Goal: Information Seeking & Learning: Find specific fact

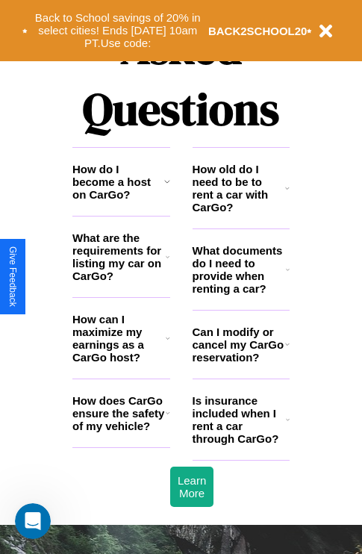
scroll to position [1809, 0]
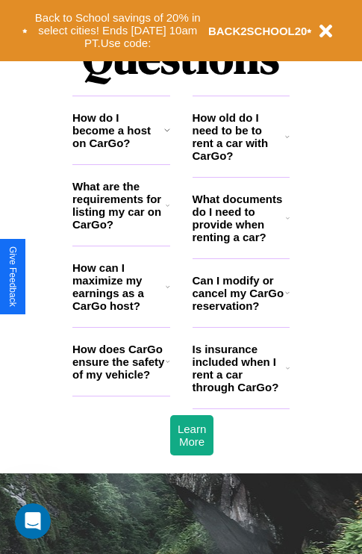
click at [240, 161] on h3 "How old do I need to be to rent a car with CarGo?" at bounding box center [239, 136] width 93 height 51
click at [167, 293] on icon at bounding box center [168, 287] width 4 height 12
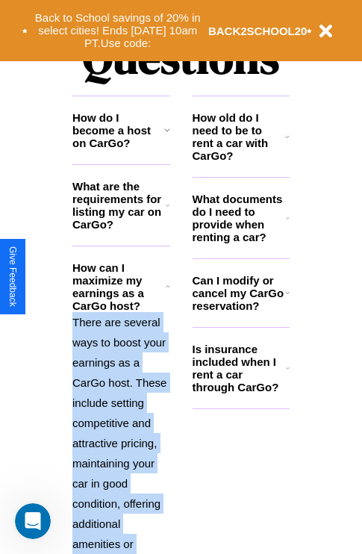
click at [121, 417] on p "There are several ways to boost your earnings as a CarGo host. These include se…" at bounding box center [121, 493] width 98 height 363
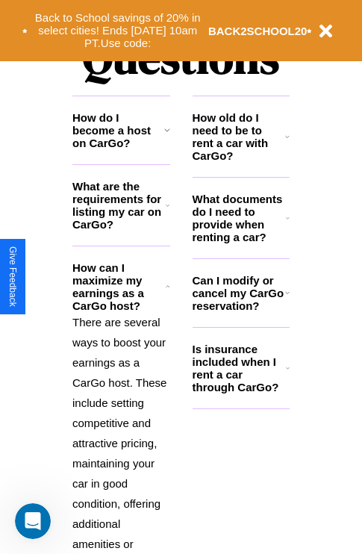
click at [240, 242] on h3 "What documents do I need to provide when renting a car?" at bounding box center [240, 218] width 94 height 51
click at [240, 161] on h3 "How old do I need to be to rent a car with CarGo?" at bounding box center [239, 136] width 93 height 51
click at [287, 299] on icon at bounding box center [287, 293] width 4 height 12
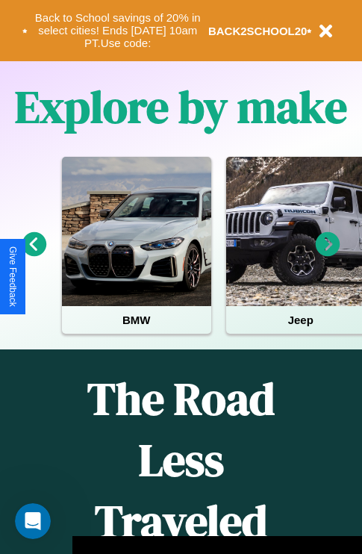
scroll to position [230, 0]
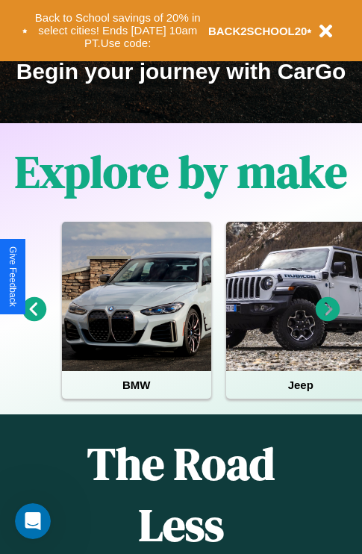
click at [328, 320] on icon at bounding box center [328, 309] width 25 height 25
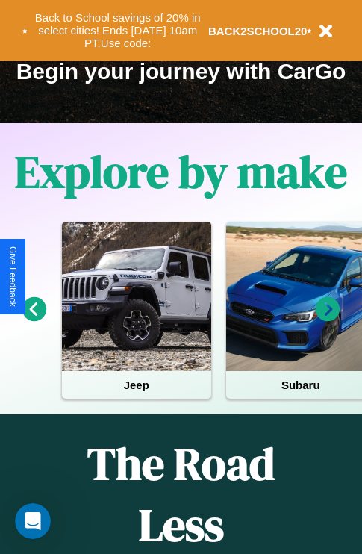
click at [328, 320] on icon at bounding box center [328, 309] width 25 height 25
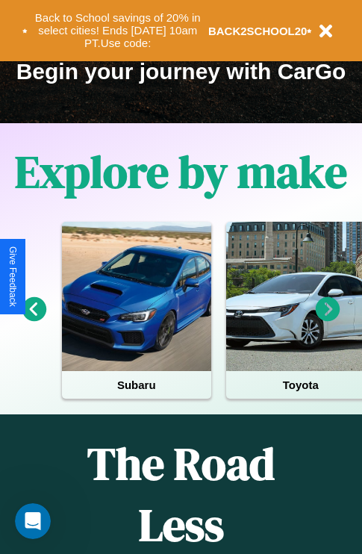
click at [328, 320] on icon at bounding box center [328, 309] width 25 height 25
